Goal: Book appointment/travel/reservation

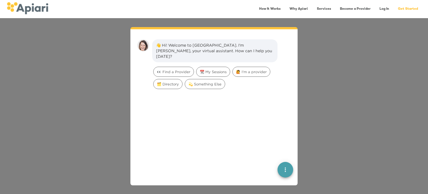
scroll to position [8, 0]
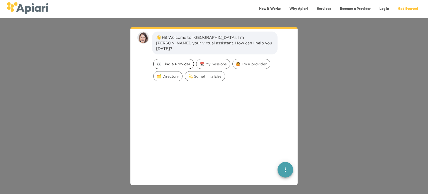
click at [176, 61] on span "👀 Find a Provider" at bounding box center [173, 63] width 40 height 5
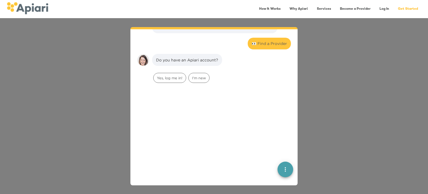
scroll to position [46, 0]
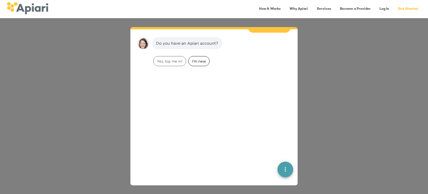
click at [193, 58] on span "I'm new" at bounding box center [199, 60] width 21 height 5
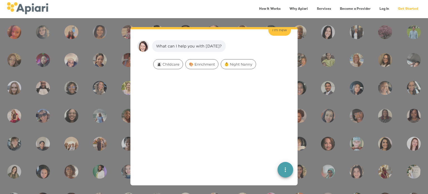
scroll to position [81, 0]
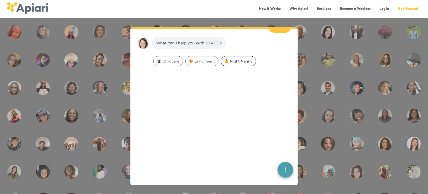
click at [243, 59] on div "👶 Night Nanny" at bounding box center [238, 61] width 35 height 10
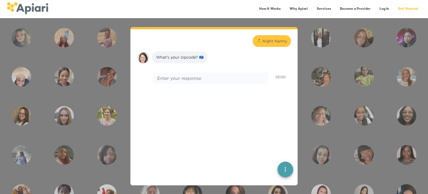
scroll to position [116, 0]
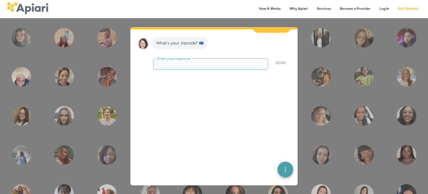
click at [243, 61] on textarea at bounding box center [210, 63] width 107 height 5
type textarea "*****"
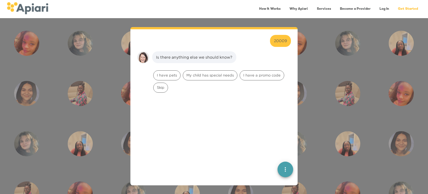
scroll to position [151, 0]
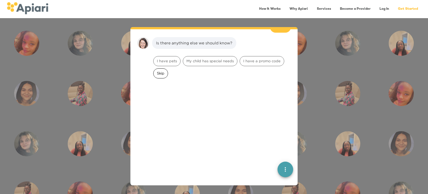
click at [158, 70] on span "Skip" at bounding box center [160, 72] width 14 height 5
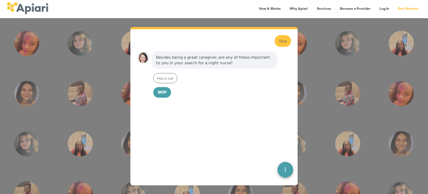
scroll to position [187, 0]
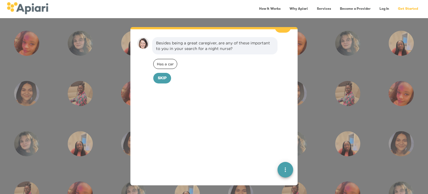
click at [161, 61] on span "Has a car" at bounding box center [164, 63] width 23 height 5
click at [164, 65] on div "Has a car 21D33A33-32E5-4B60-AC6D-4B2F28DBB9C0 Created with sketchtool. Confirm" at bounding box center [222, 71] width 138 height 26
click at [168, 75] on span "Confirm" at bounding box center [173, 78] width 18 height 7
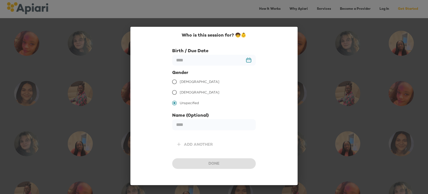
scroll to position [225, 0]
click at [249, 61] on input "text" at bounding box center [214, 60] width 84 height 11
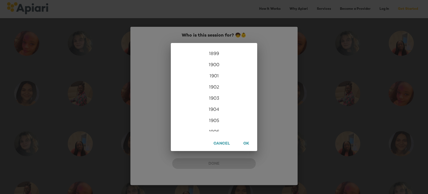
scroll to position [1348, 0]
click at [208, 126] on div "2026" at bounding box center [214, 125] width 86 height 11
click at [212, 83] on div "May" at bounding box center [213, 79] width 29 height 21
type input "********"
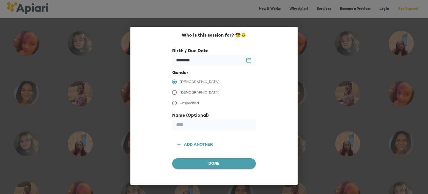
click at [218, 163] on span "Done" at bounding box center [214, 163] width 75 height 7
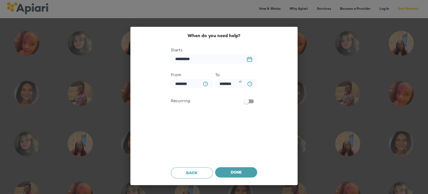
scroll to position [260, 0]
click at [195, 85] on input "********" at bounding box center [192, 83] width 42 height 9
click at [201, 85] on button "BA0D2328-0349-4FFE-B945-982DA367CA30 Created with sketchtool." at bounding box center [205, 83] width 11 height 11
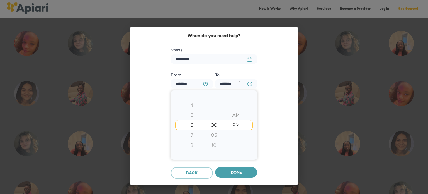
click at [191, 143] on div "8" at bounding box center [192, 145] width 22 height 10
type input "********"
click at [273, 125] on div at bounding box center [214, 97] width 428 height 194
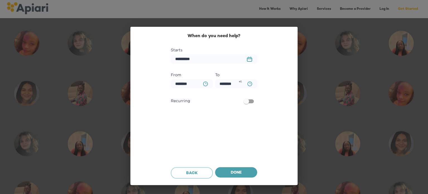
click at [250, 82] on icon "BA0D2328-0349-4FFE-B945-982DA367CA30 Created with sketchtool." at bounding box center [249, 83] width 5 height 5
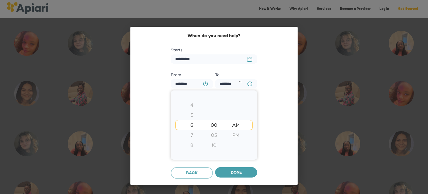
click at [189, 134] on div "7" at bounding box center [192, 135] width 22 height 10
type input "********"
click at [270, 85] on div at bounding box center [214, 97] width 428 height 194
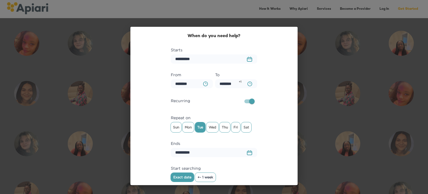
click at [247, 61] on rect "button" at bounding box center [249, 60] width 5 height 4
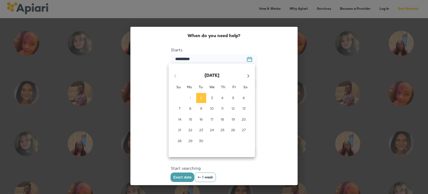
click at [248, 75] on icon "button" at bounding box center [248, 75] width 2 height 3
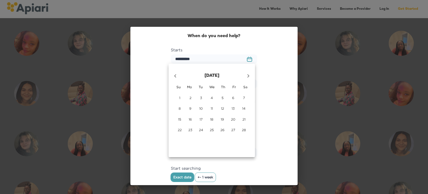
click at [248, 75] on icon "button" at bounding box center [248, 75] width 2 height 3
click at [192, 139] on p "25" at bounding box center [190, 140] width 4 height 5
type input "**********"
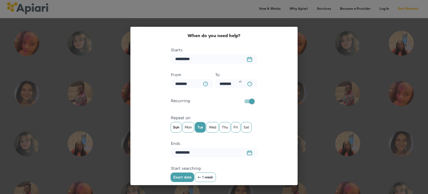
click at [177, 129] on span "Sun" at bounding box center [176, 127] width 11 height 8
click at [244, 151] on button "23979DC4-A7E4-489C-88E7-37869341D308 Created with sketchtool." at bounding box center [249, 152] width 12 height 12
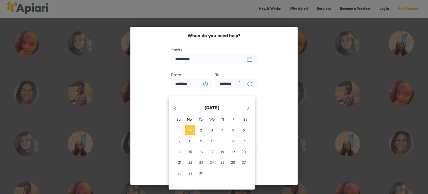
click at [246, 109] on icon "button" at bounding box center [248, 108] width 7 height 7
click at [246, 105] on icon "button" at bounding box center [248, 108] width 7 height 7
click at [191, 171] on p "28" at bounding box center [190, 172] width 4 height 5
type input "**********"
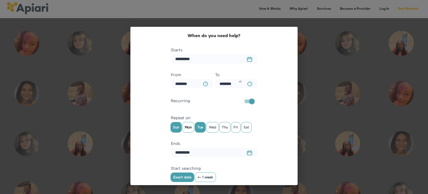
click at [187, 127] on span "Mon" at bounding box center [187, 127] width 11 height 8
click at [199, 127] on span "Tue" at bounding box center [200, 127] width 10 height 8
click at [236, 126] on span "Fri" at bounding box center [235, 127] width 9 height 8
click at [224, 126] on span "Thu" at bounding box center [224, 127] width 11 height 8
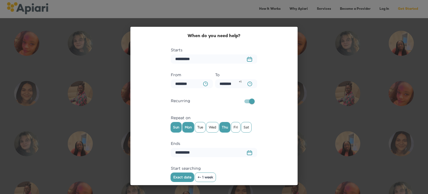
scroll to position [18, 0]
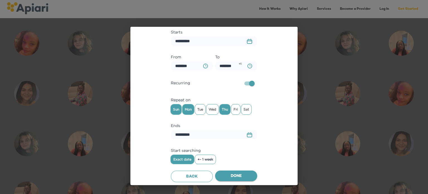
click at [241, 175] on span "Done" at bounding box center [235, 175] width 33 height 7
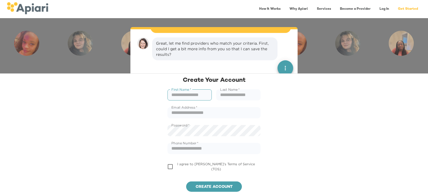
scroll to position [301, 0]
